Goal: Task Accomplishment & Management: Use online tool/utility

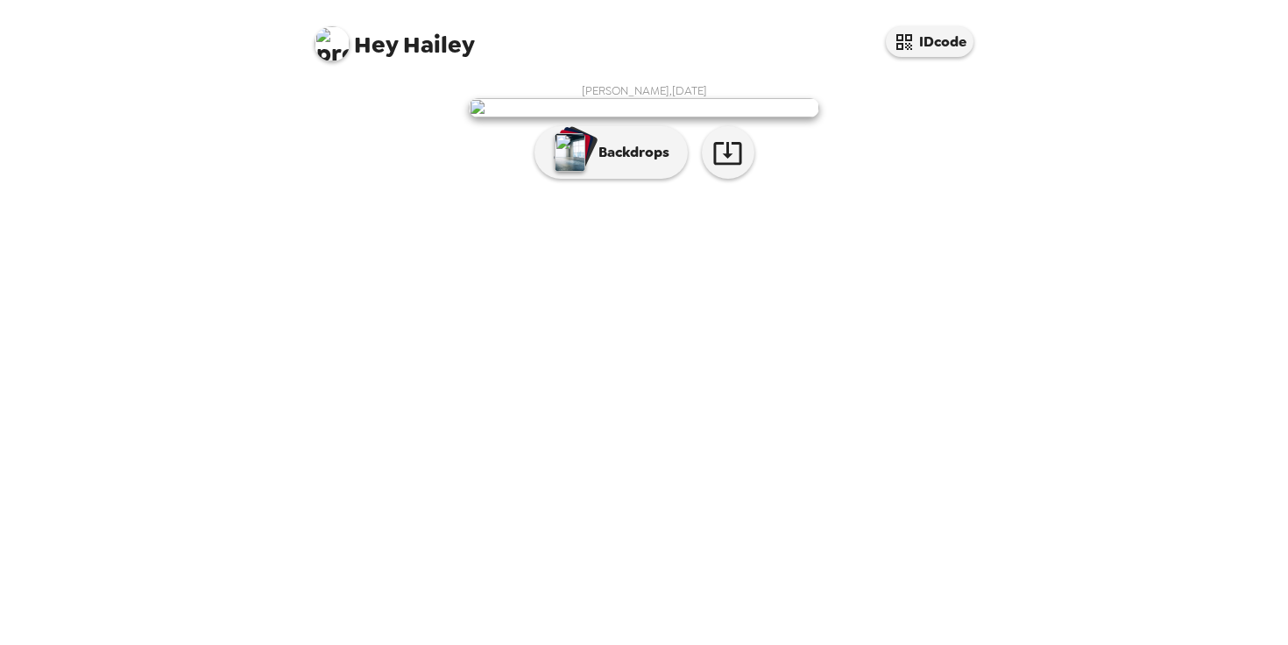
click at [903, 187] on div "[PERSON_NAME] , [DATE] Backdrops" at bounding box center [644, 135] width 666 height 104
click at [627, 163] on p "Backdrops" at bounding box center [630, 152] width 80 height 21
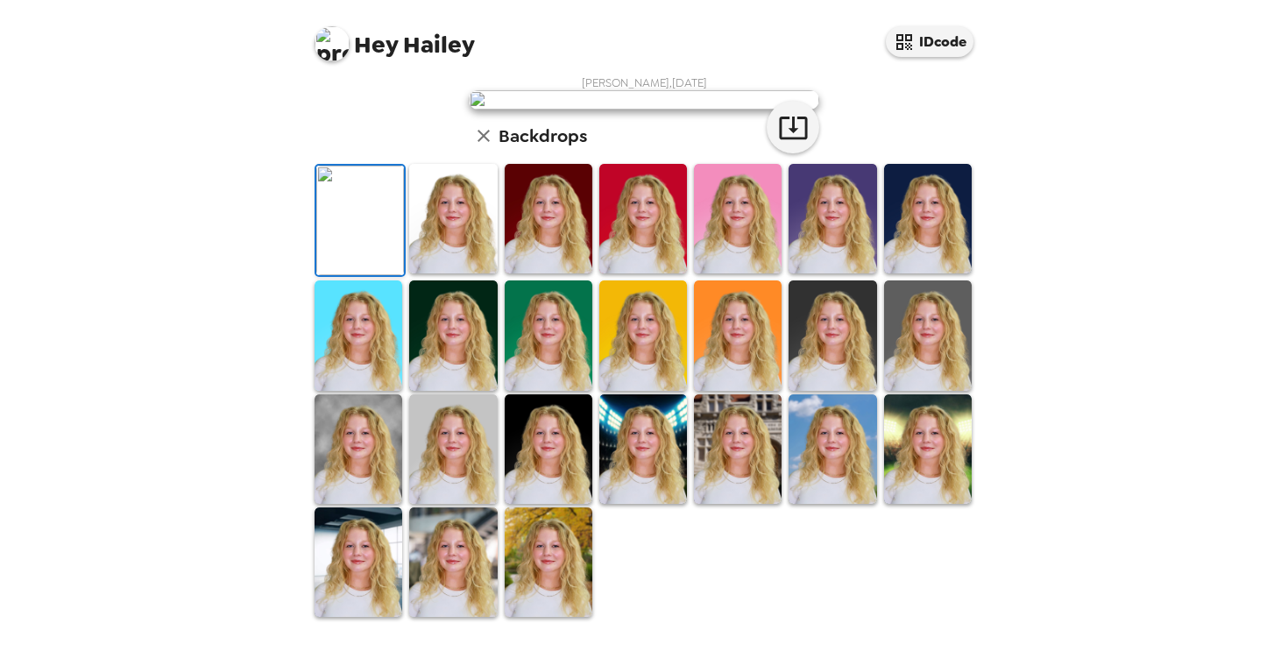
scroll to position [129, 0]
click at [522, 273] on img at bounding box center [549, 218] width 88 height 109
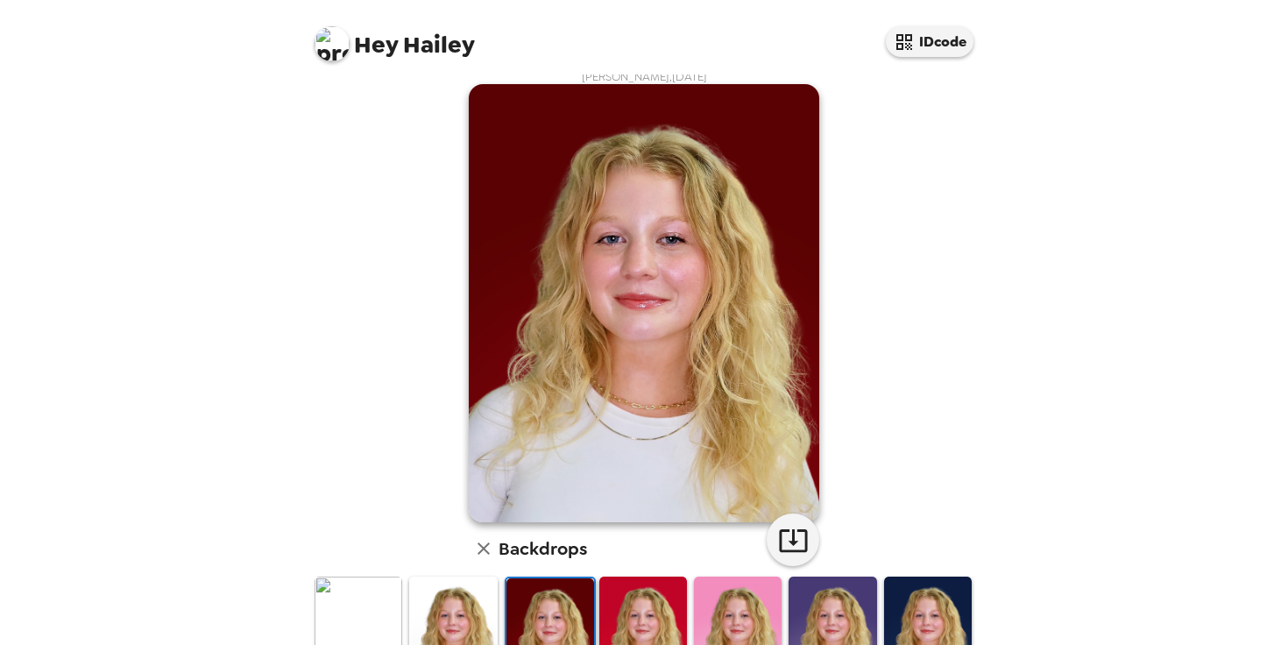
scroll to position [176, 0]
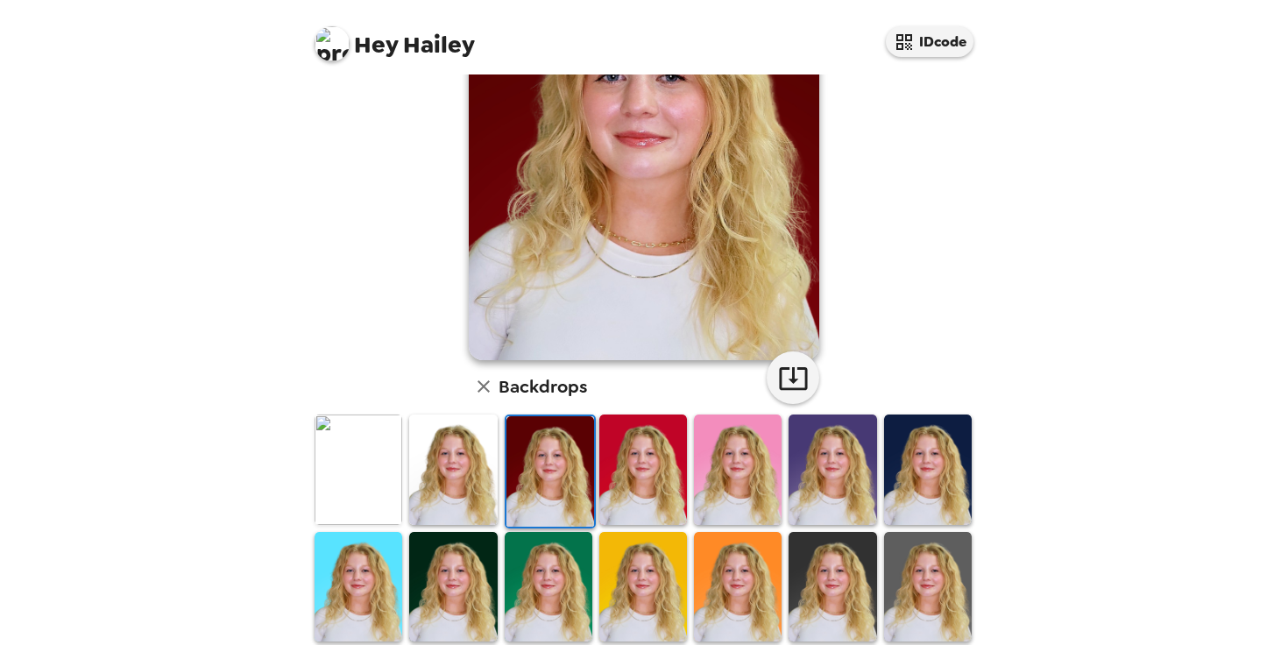
click at [919, 441] on img at bounding box center [928, 468] width 88 height 109
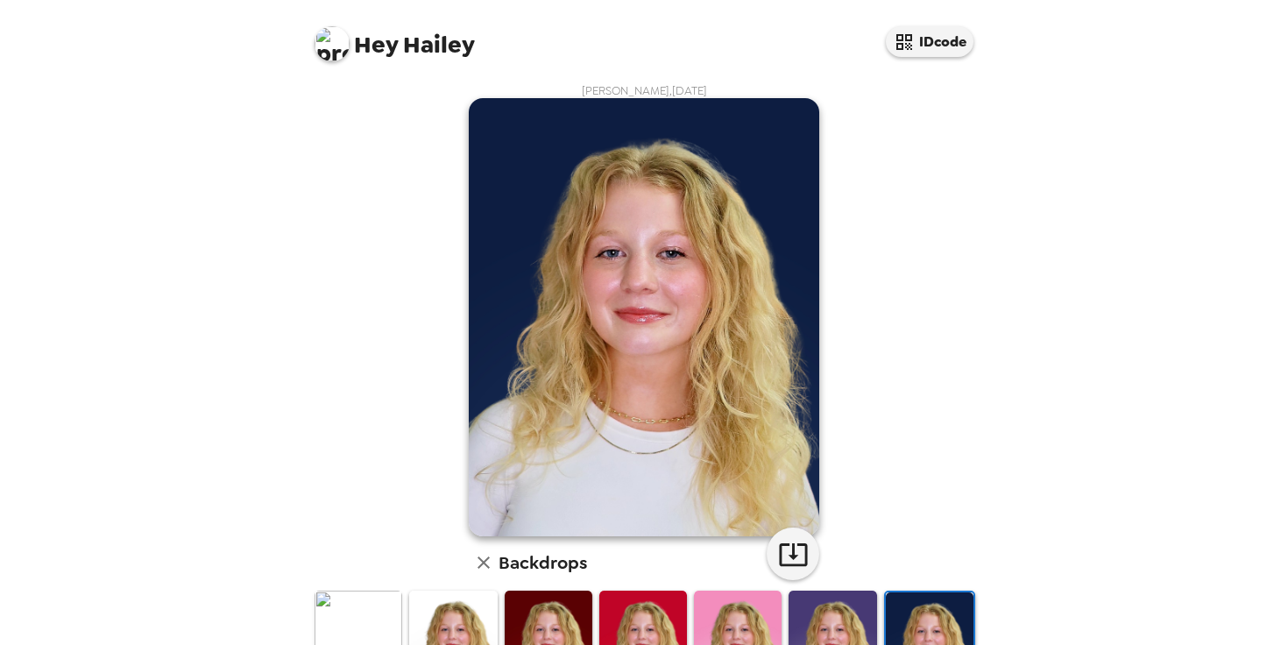
scroll to position [174, 0]
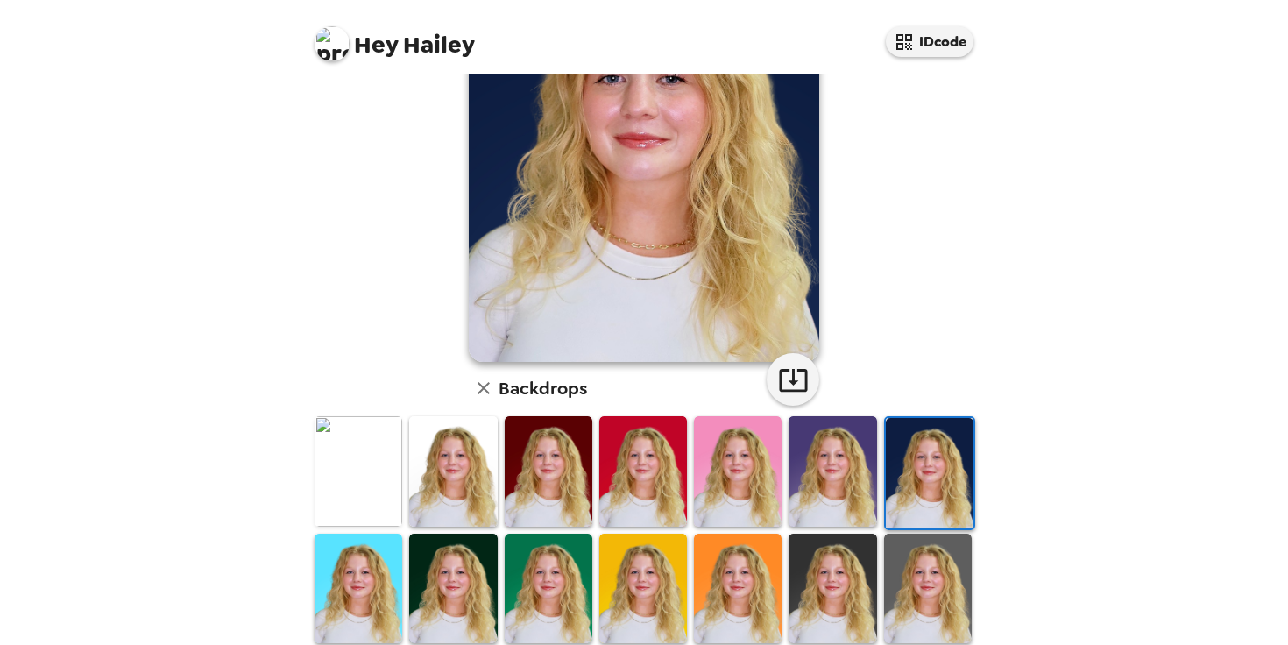
click at [908, 570] on img at bounding box center [928, 587] width 88 height 109
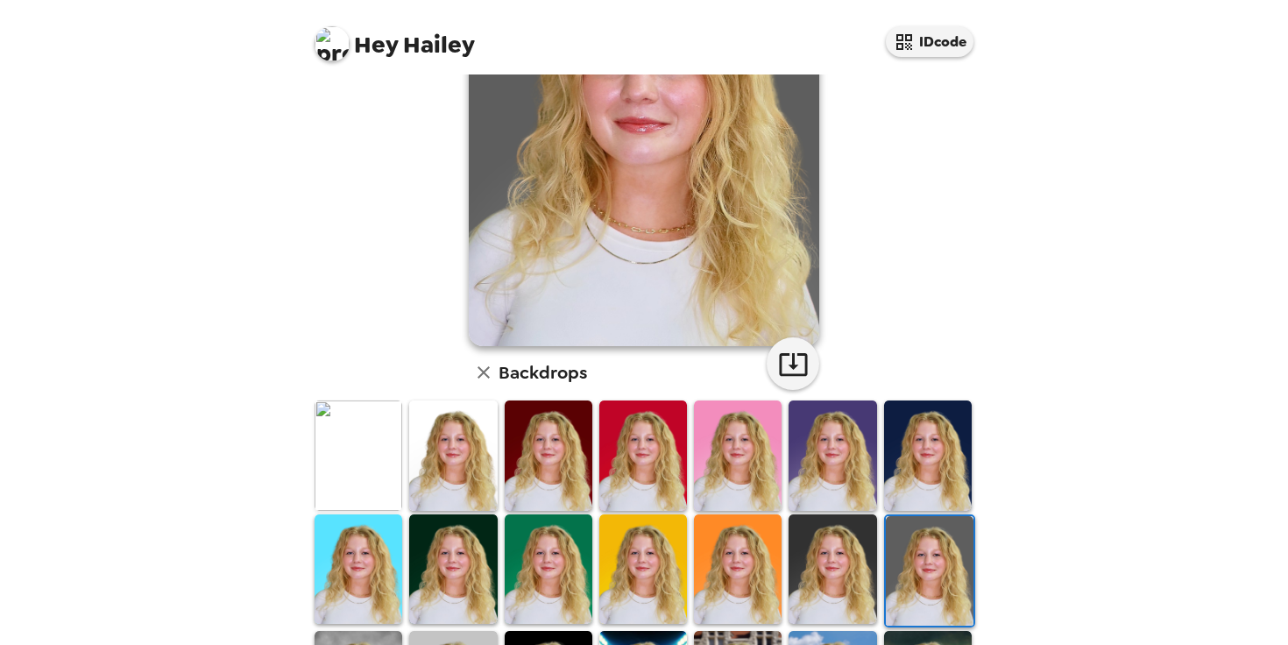
scroll to position [191, 0]
click at [814, 555] on img at bounding box center [832, 567] width 88 height 109
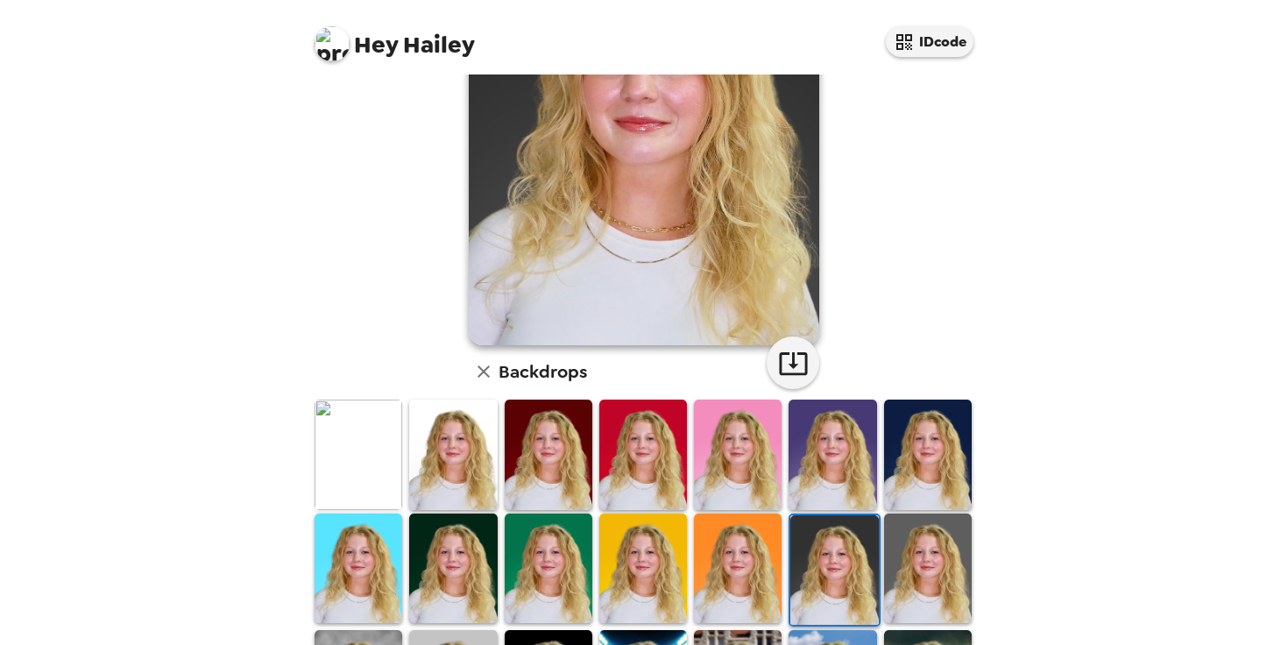
scroll to position [0, 0]
